Goal: Information Seeking & Learning: Learn about a topic

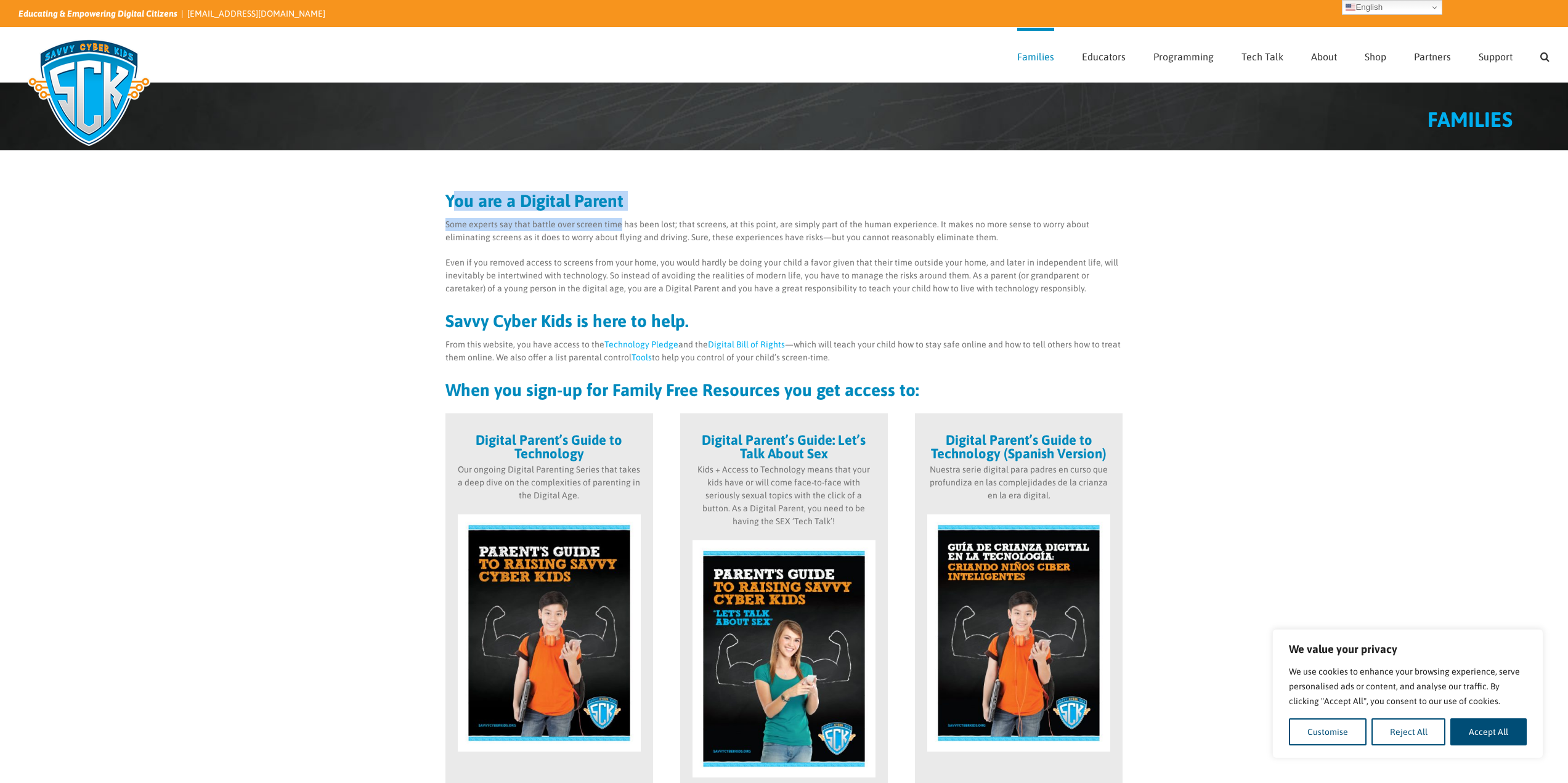
drag, startPoint x: 457, startPoint y: 198, endPoint x: 618, endPoint y: 219, distance: 162.4
click at [618, 219] on div "You are a Digital Parent Some experts say that battle over screen time has been…" at bounding box center [784, 296] width 678 height 206
click at [618, 219] on p "Some experts say that battle over screen time has been lost; that screens, at t…" at bounding box center [784, 231] width 678 height 26
drag, startPoint x: 506, startPoint y: 322, endPoint x: 634, endPoint y: 324, distance: 128.0
click at [634, 324] on h2 "Savvy Cyber Kids is here to help." at bounding box center [784, 321] width 678 height 17
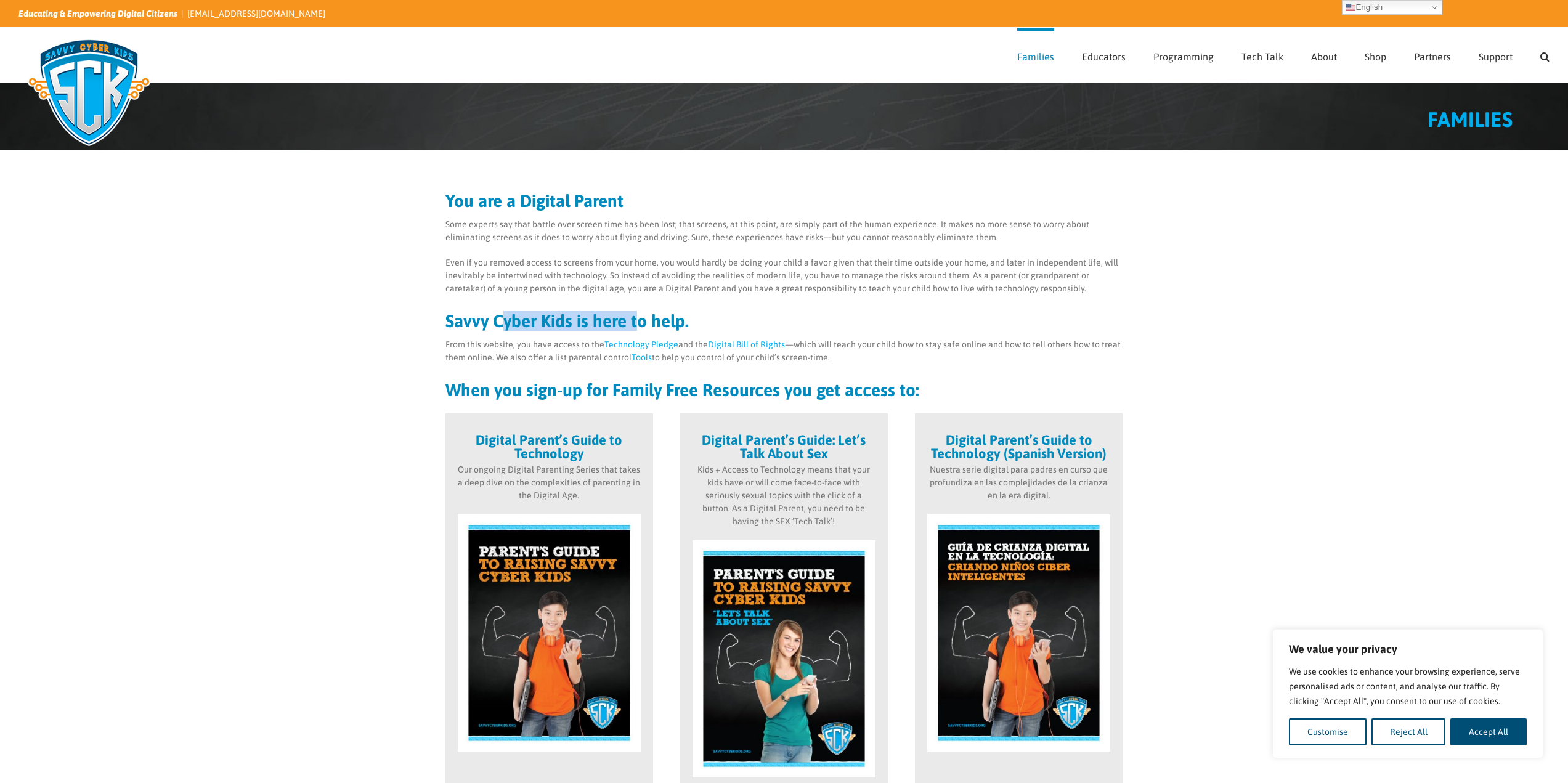
click at [634, 324] on h2 "Savvy Cyber Kids is here to help." at bounding box center [784, 321] width 678 height 17
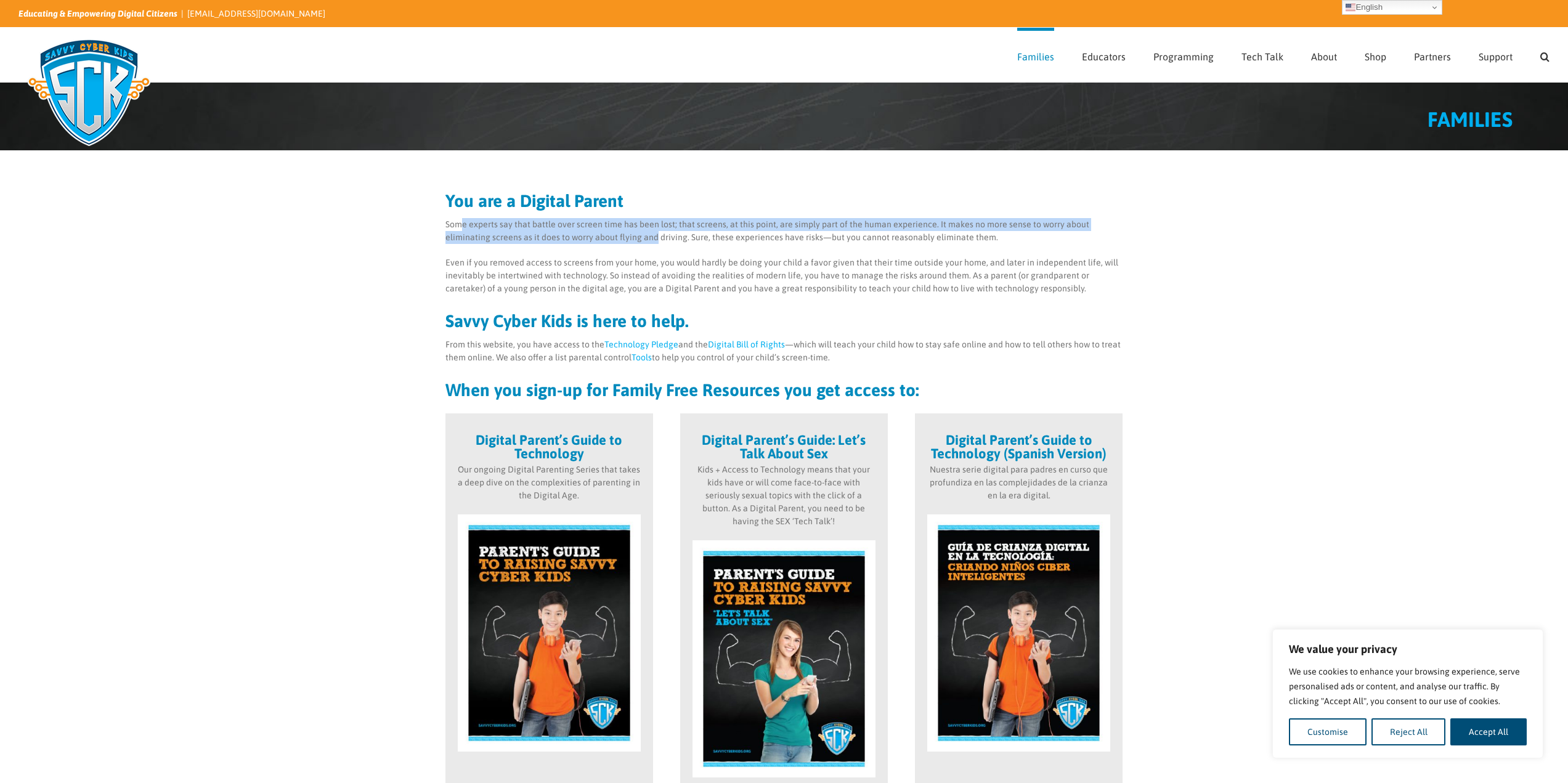
drag, startPoint x: 465, startPoint y: 221, endPoint x: 607, endPoint y: 232, distance: 142.4
click at [607, 232] on p "Some experts say that battle over screen time has been lost; that screens, at t…" at bounding box center [784, 231] width 678 height 26
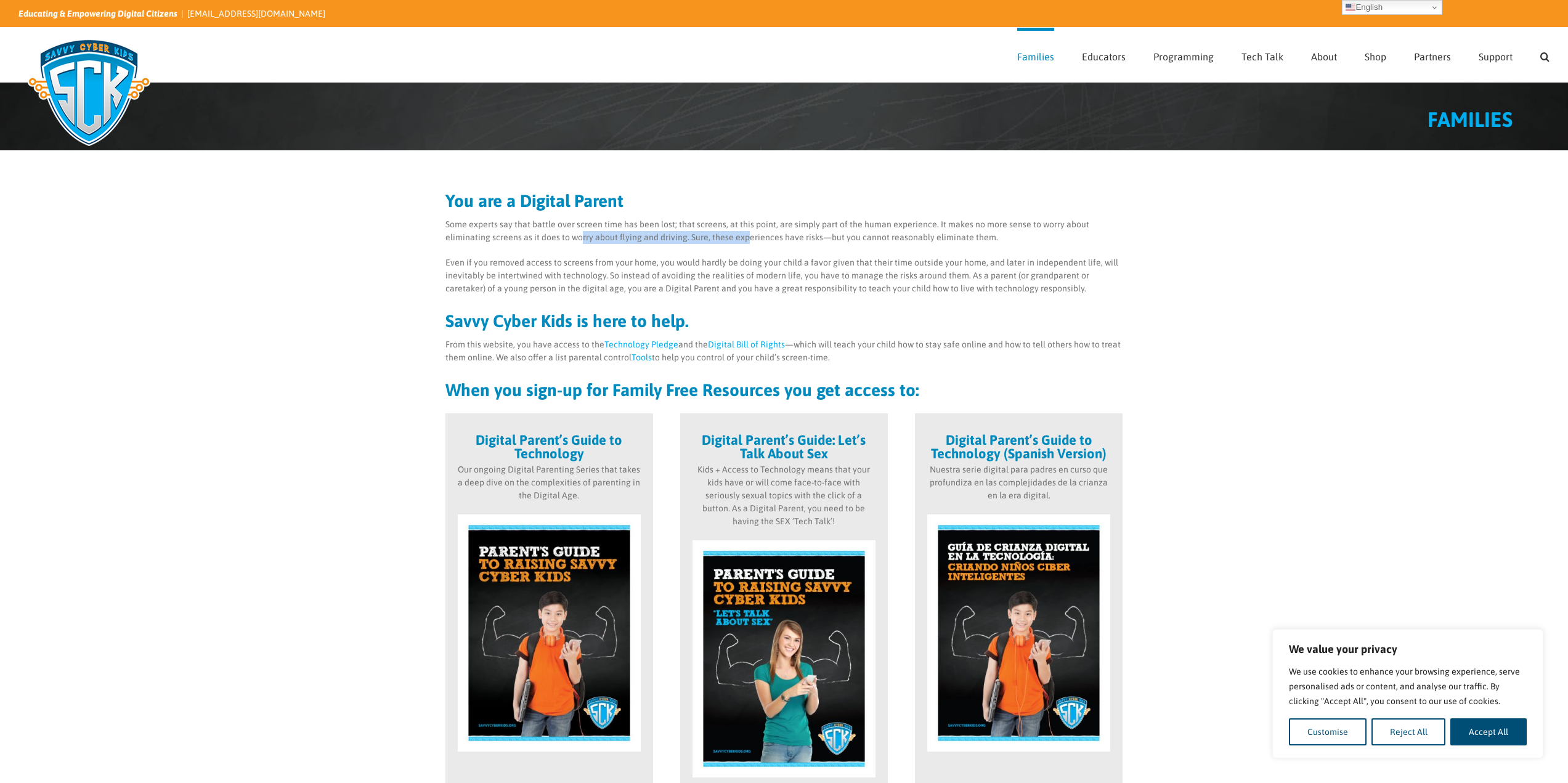
drag, startPoint x: 562, startPoint y: 234, endPoint x: 701, endPoint y: 235, distance: 139.0
click at [701, 235] on p "Some experts say that battle over screen time has been lost; that screens, at t…" at bounding box center [784, 231] width 678 height 26
